Goal: Navigation & Orientation: Find specific page/section

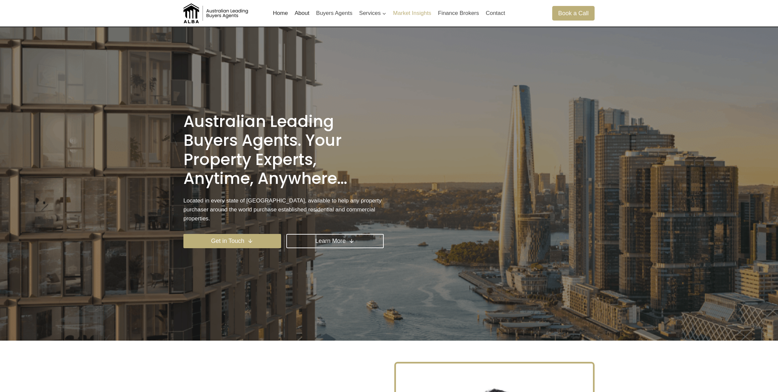
click at [396, 15] on link "Market Insights" at bounding box center [412, 13] width 45 height 16
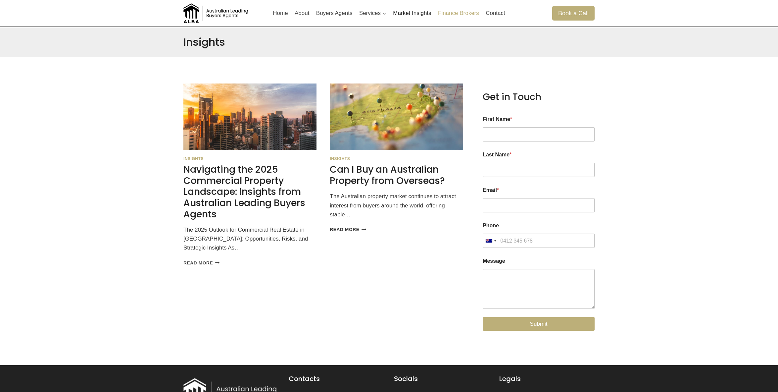
click at [467, 14] on link "Finance Brokers" at bounding box center [459, 13] width 48 height 16
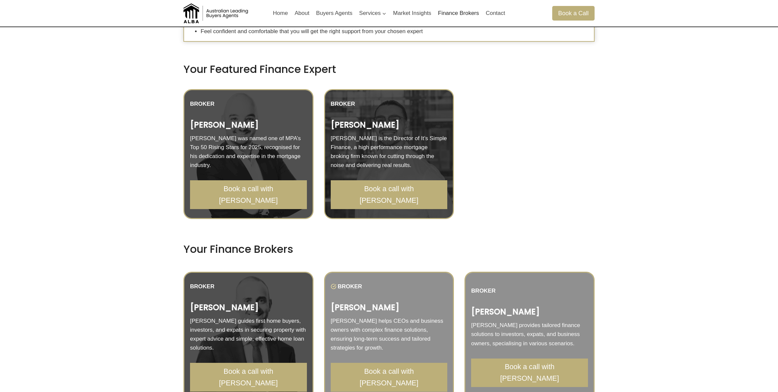
scroll to position [362, 0]
